Goal: Transaction & Acquisition: Purchase product/service

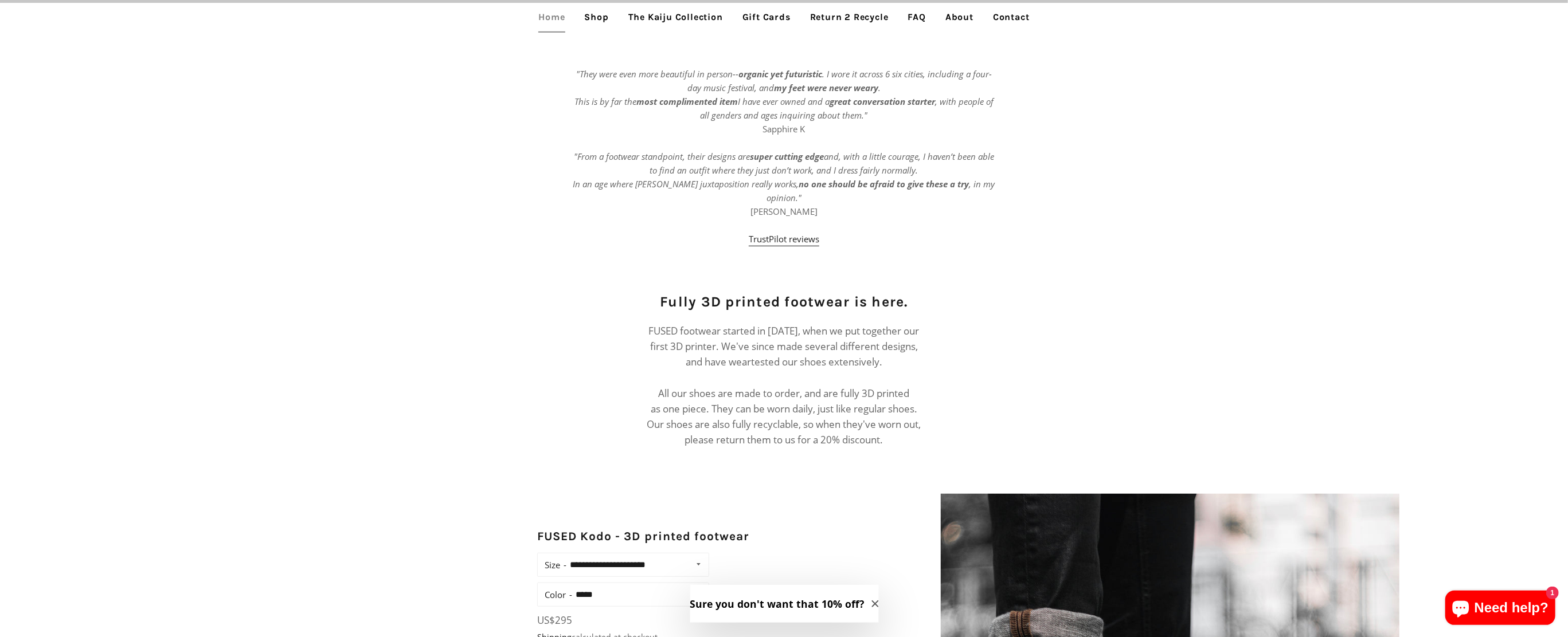
scroll to position [511, 0]
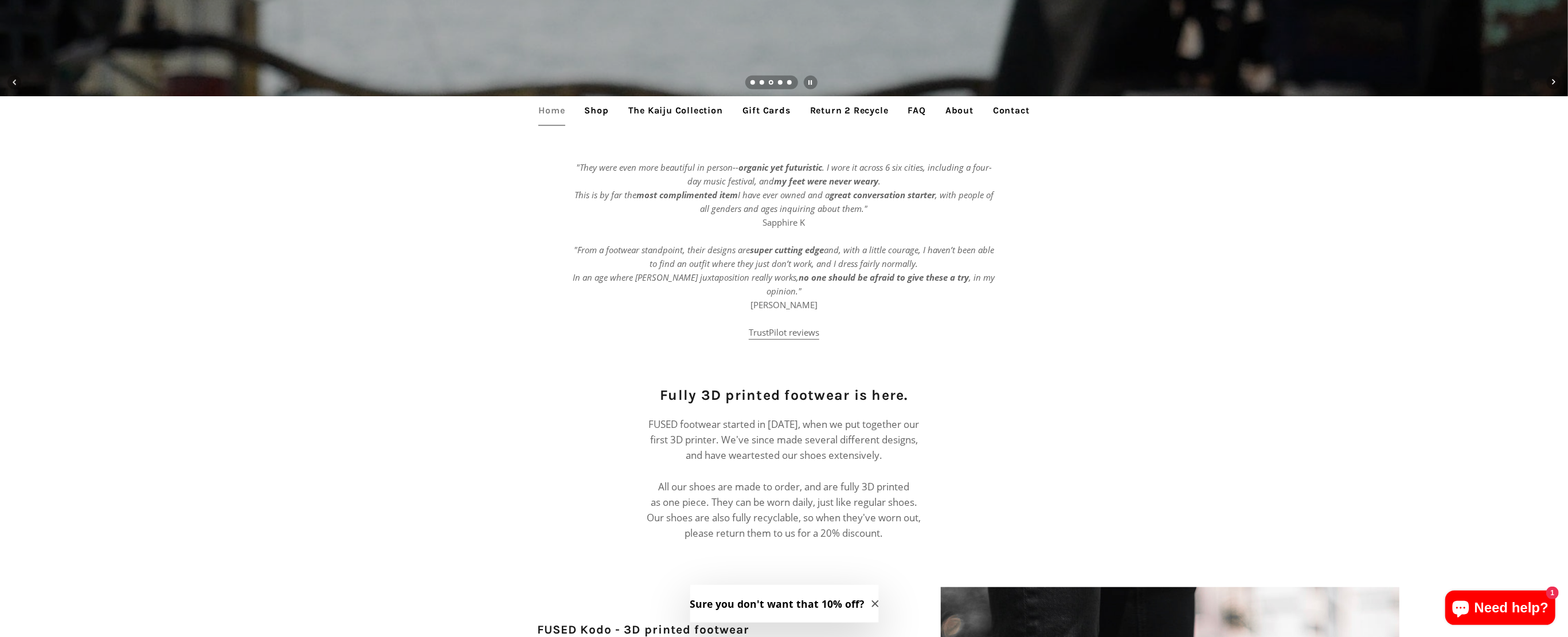
click at [761, 327] on link "TrustPilot reviews" at bounding box center [784, 333] width 71 height 13
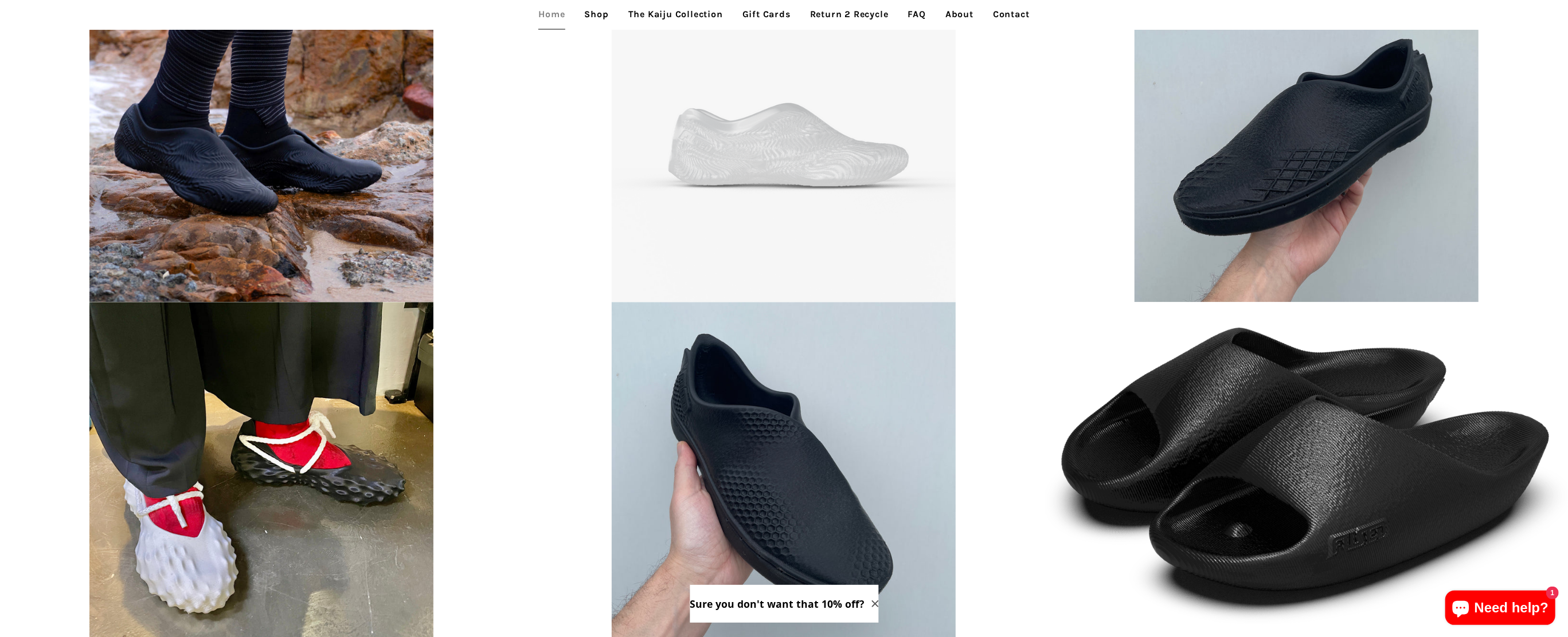
scroll to position [2894, 0]
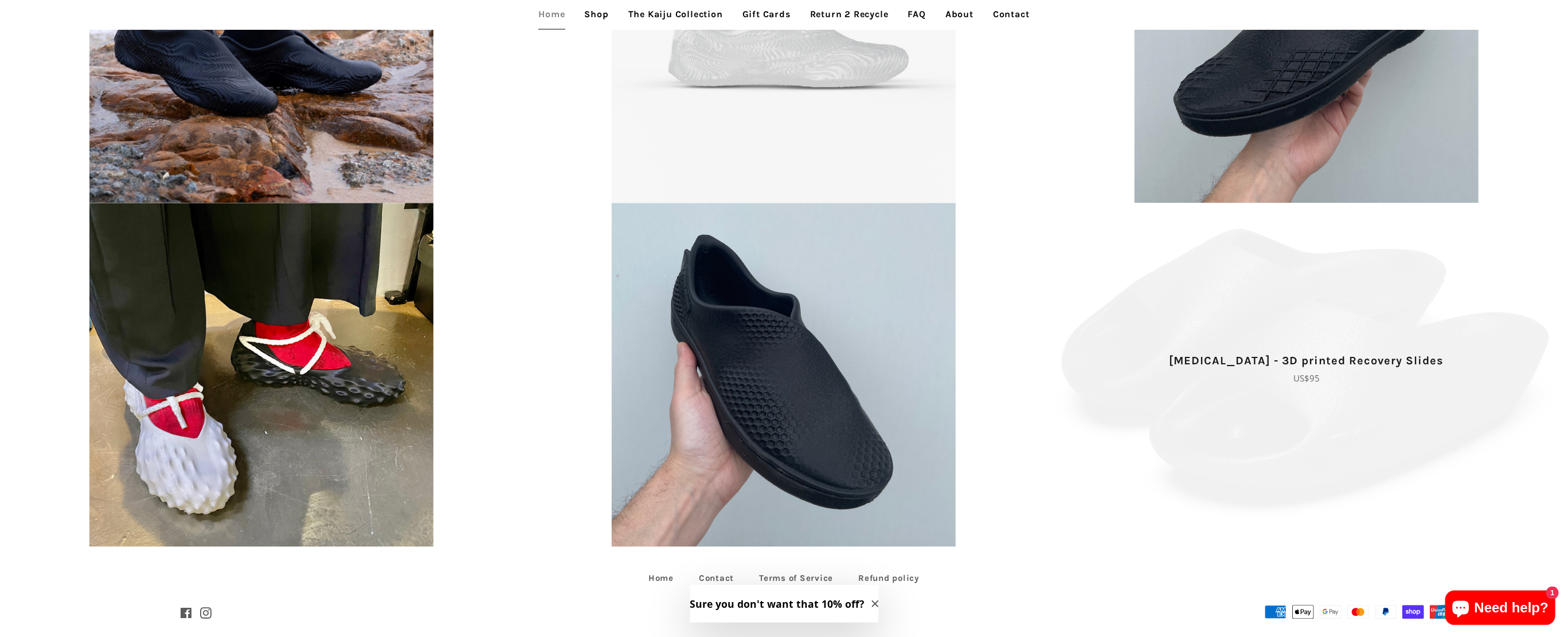
click at [1486, 251] on span "Tora - 3D printed Recovery Slides Regular price US$95" at bounding box center [1306, 367] width 523 height 330
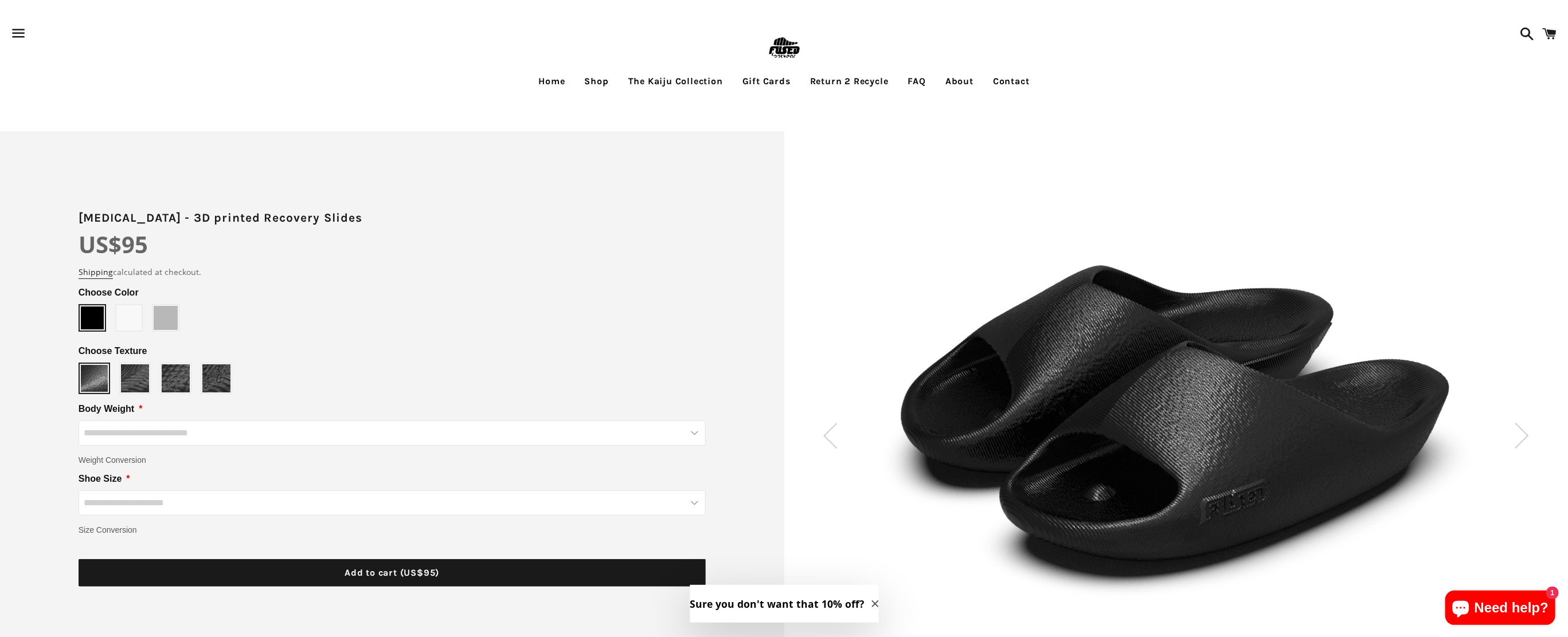
click at [1486, 251] on div at bounding box center [1176, 422] width 784 height 372
